Goal: Use online tool/utility: Utilize a website feature to perform a specific function

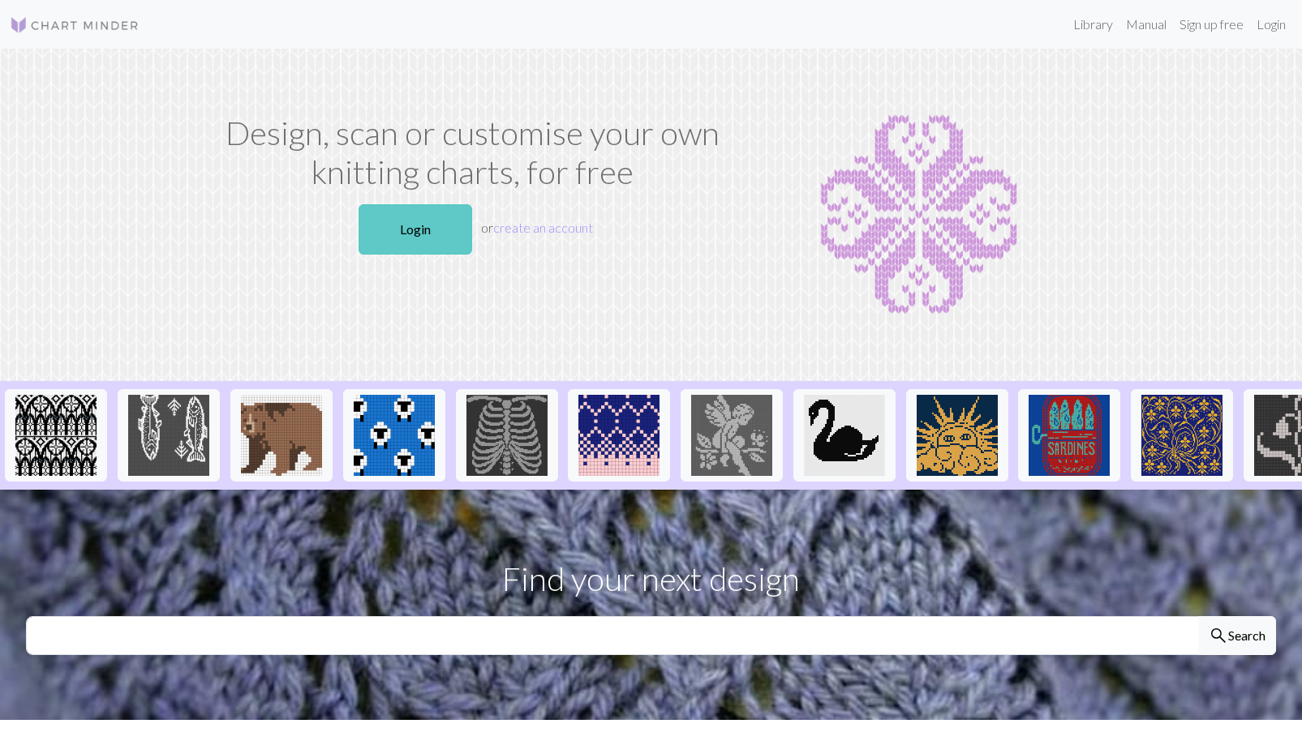
click at [410, 231] on link "Login" at bounding box center [415, 229] width 114 height 50
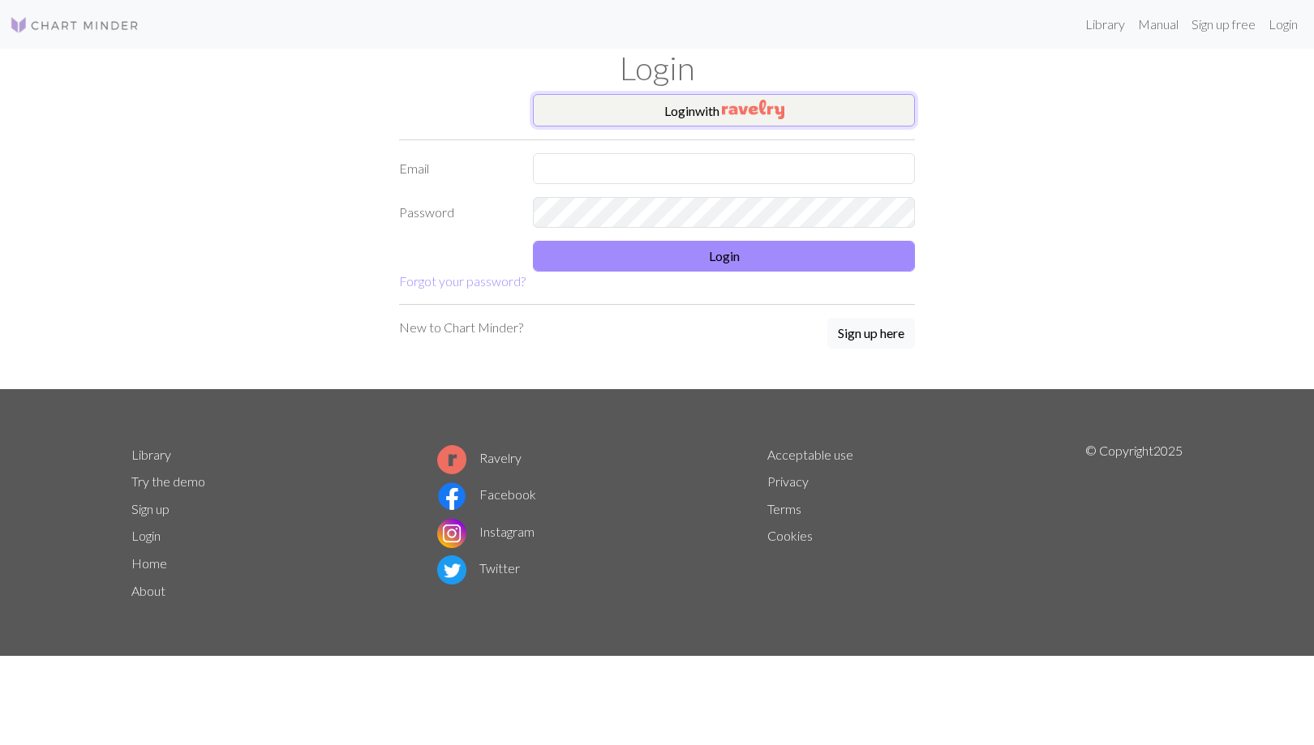
click at [670, 111] on button "Login with" at bounding box center [724, 110] width 382 height 32
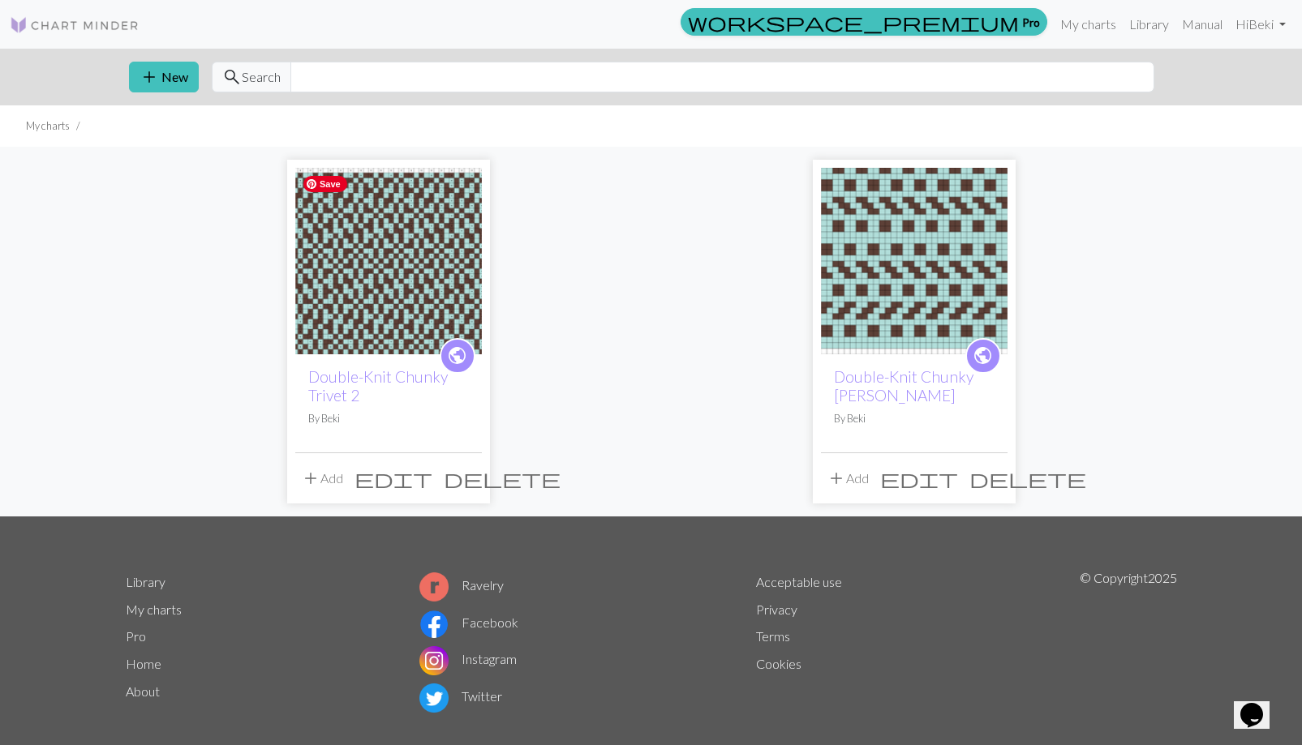
click at [380, 293] on img at bounding box center [388, 261] width 187 height 187
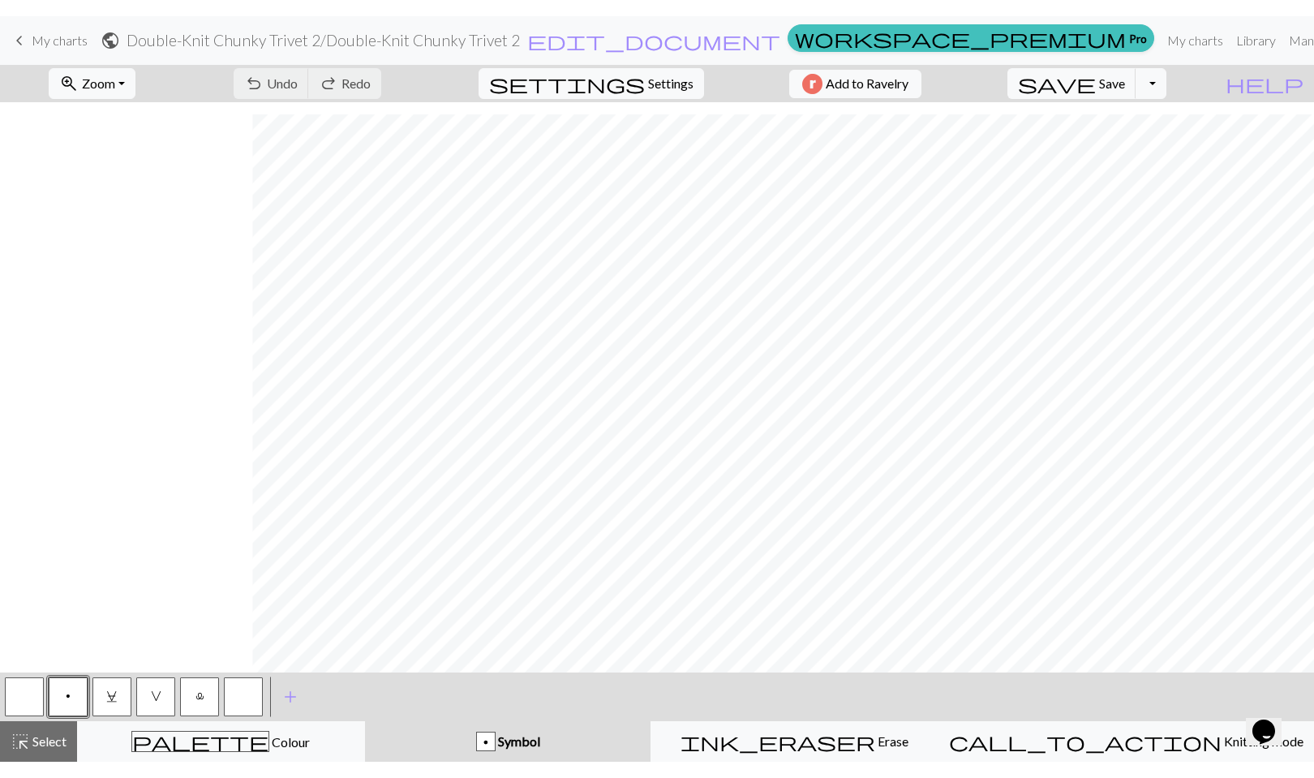
scroll to position [115, 252]
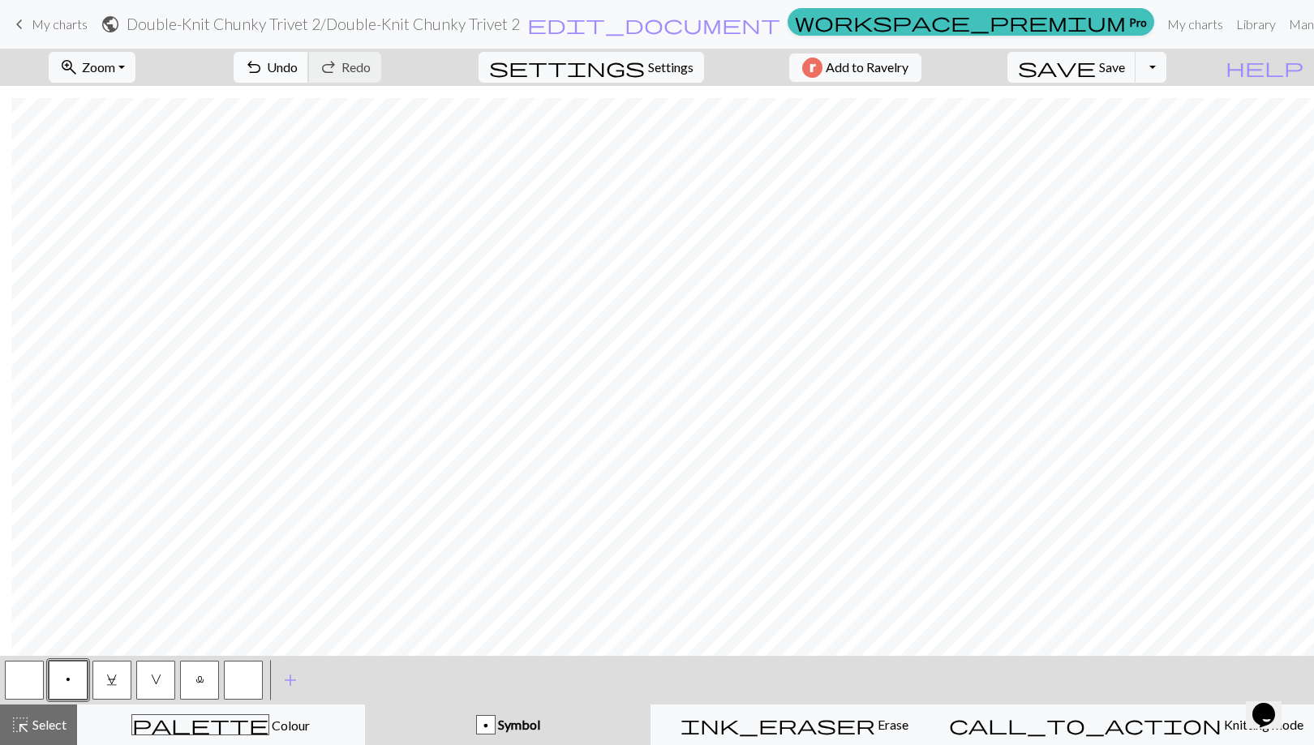
click at [264, 66] on span "undo" at bounding box center [253, 67] width 19 height 23
click at [30, 728] on span "Select" at bounding box center [48, 724] width 36 height 15
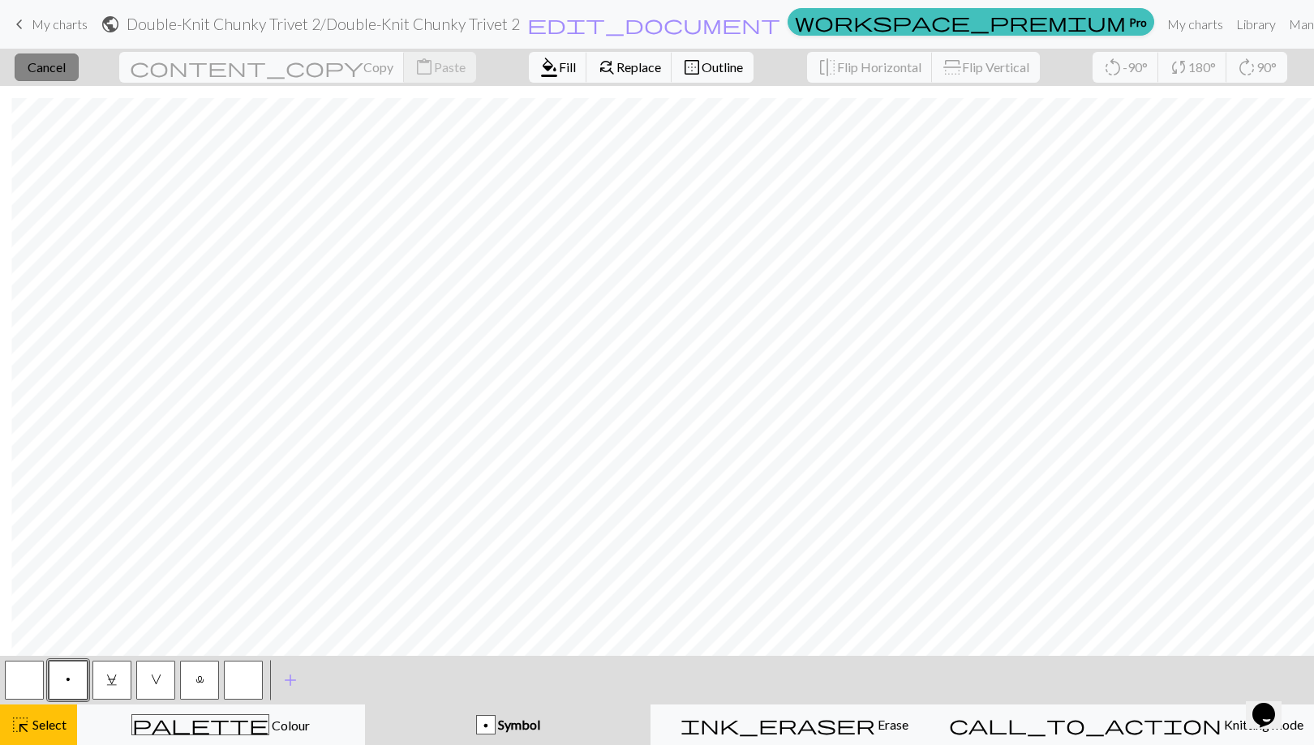
click at [66, 67] on span "Cancel" at bounding box center [47, 66] width 38 height 15
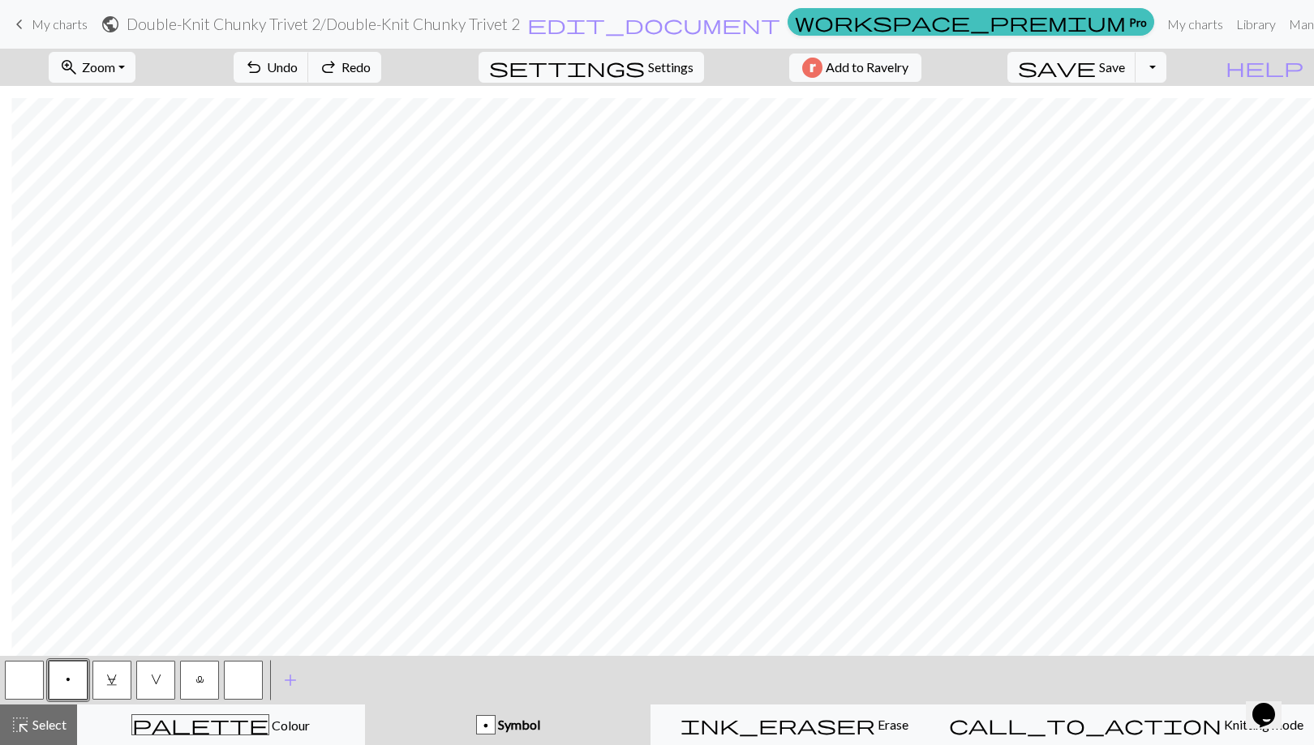
click at [26, 677] on button "button" at bounding box center [24, 680] width 39 height 39
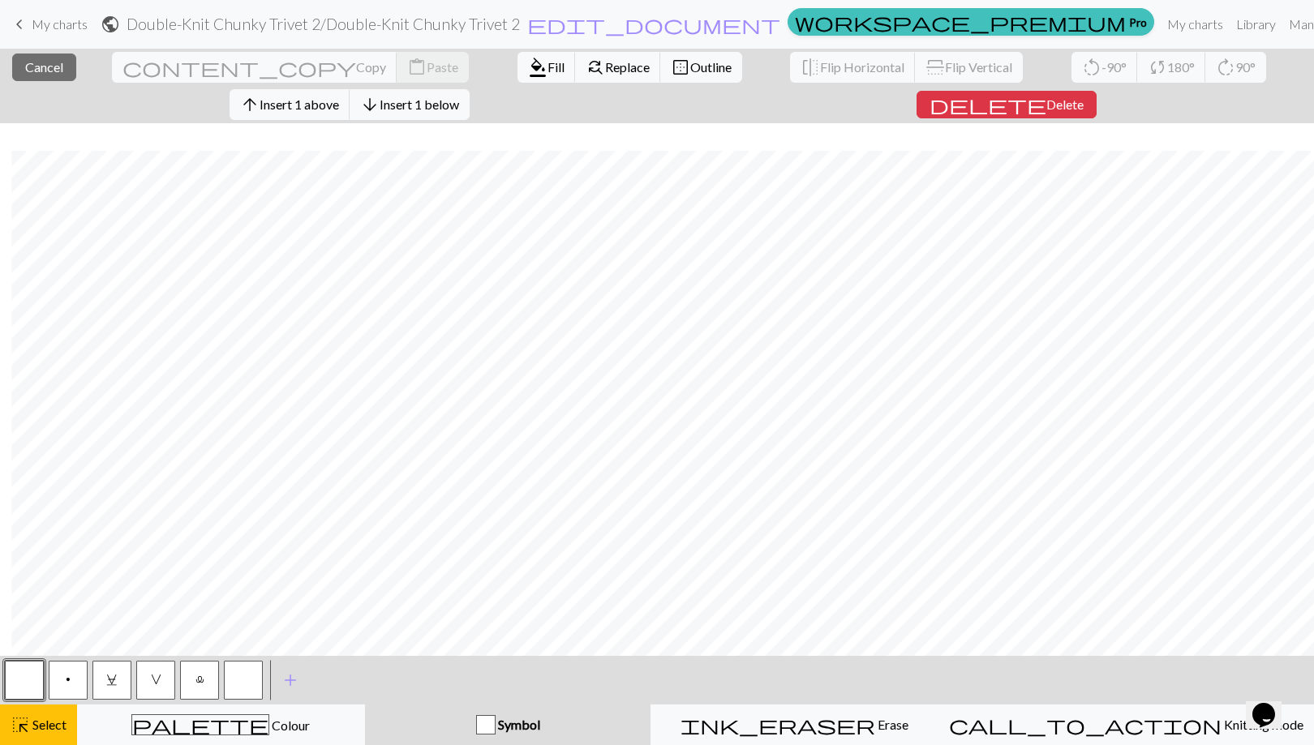
scroll to position [143, 252]
click at [28, 66] on span "Cancel" at bounding box center [44, 66] width 38 height 15
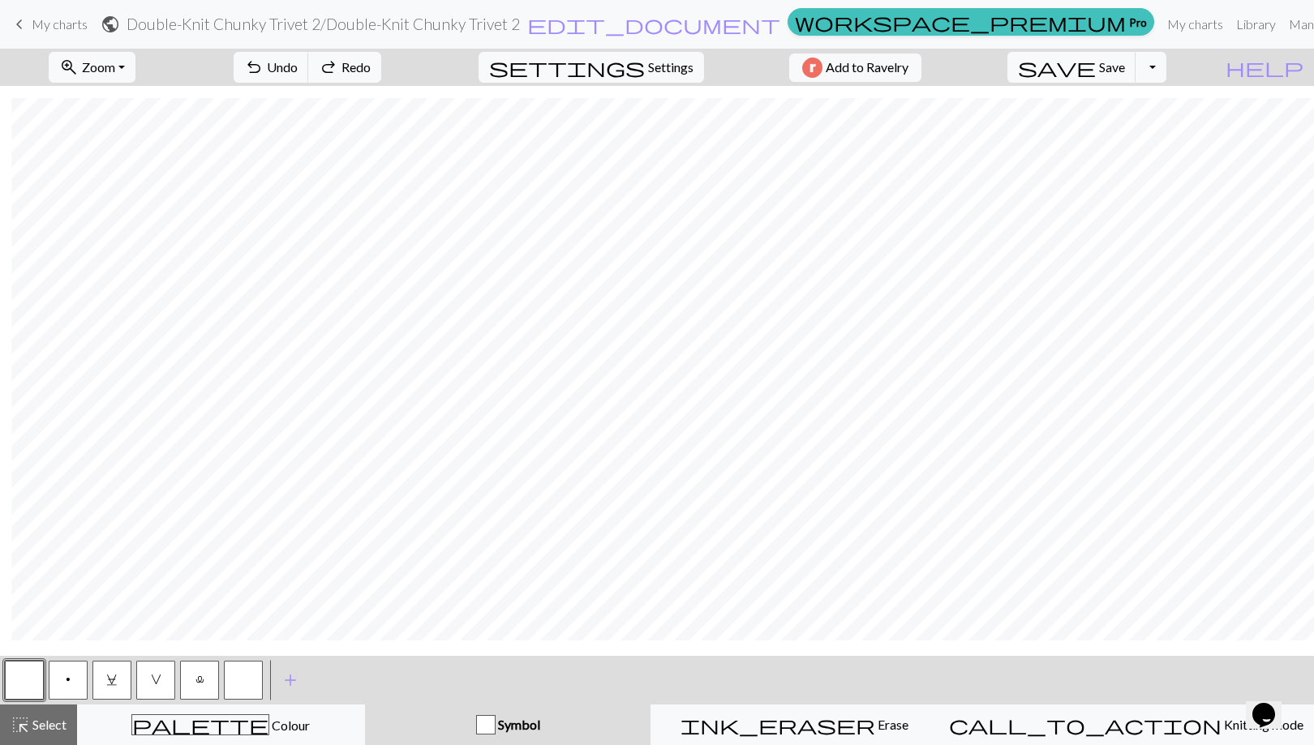
scroll to position [115, 252]
